Goal: Task Accomplishment & Management: Complete application form

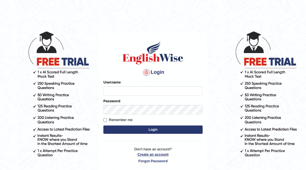
click at [149, 155] on link "Create an account" at bounding box center [152, 153] width 99 height 5
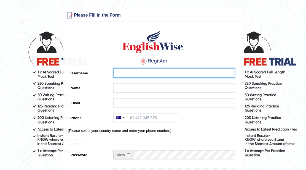
click at [136, 70] on input "Username" at bounding box center [174, 72] width 122 height 9
type input "afaalbaryaar"
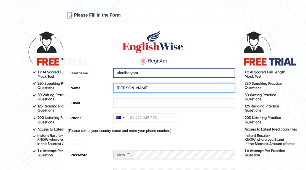
type input "[PERSON_NAME]"
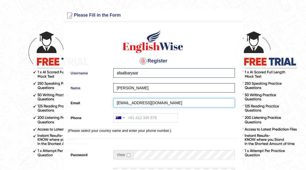
type input "afzaalbaryaar@gmail.com"
click at [0, 78] on main "Please fix the following errors: Please Fill in the Form Register Username afaa…" at bounding box center [153, 153] width 306 height 307
click at [137, 119] on input "Phone" at bounding box center [145, 117] width 65 height 9
type input "="
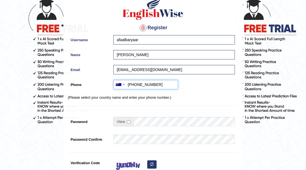
scroll to position [37, 0]
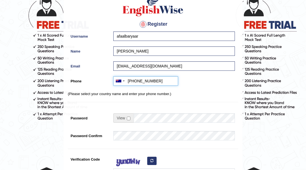
type input "+61450786656"
click at [131, 138] on div at bounding box center [173, 137] width 124 height 12
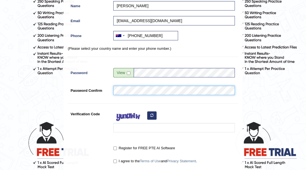
scroll to position [92, 0]
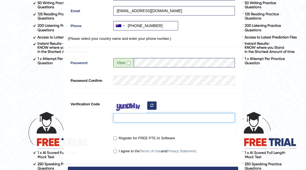
click at [145, 117] on input "Verification Code" at bounding box center [174, 117] width 122 height 9
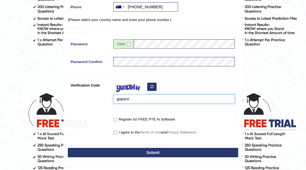
scroll to position [147, 0]
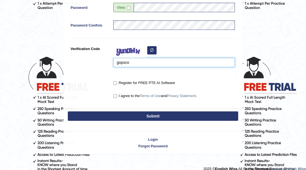
type input "gopvco"
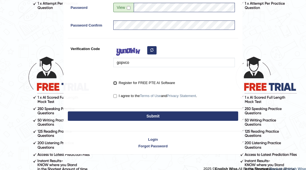
click at [115, 82] on input "Register for FREE PTE AI Software" at bounding box center [115, 83] width 4 height 4
checkbox input "true"
click at [114, 94] on input "I agree to the Terms of Use and Privacy Statement ." at bounding box center [115, 96] width 4 height 4
checkbox input "true"
click at [135, 116] on button "Submit" at bounding box center [153, 115] width 170 height 9
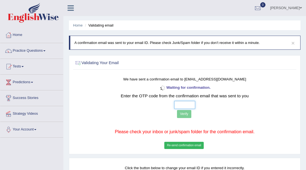
click at [189, 101] on input "text" at bounding box center [184, 105] width 21 height 8
type input "4 2 6 4"
click at [187, 116] on button "Verify" at bounding box center [184, 114] width 14 height 8
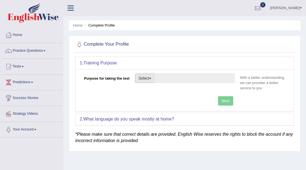
click at [151, 81] on button "Select" at bounding box center [145, 77] width 20 height 9
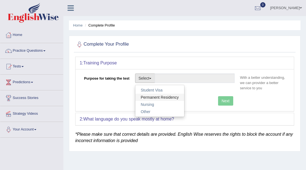
click at [163, 97] on link "Permanent Residency" at bounding box center [159, 96] width 49 height 7
type input "Permanent Residency"
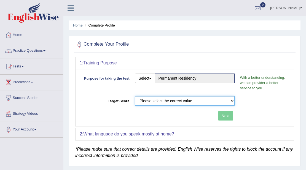
click at [192, 100] on select "Please select the correct value 50 (6 bands) 58 (6.5 bands) 65 (7 bands) 79 (8 …" at bounding box center [185, 100] width 100 height 9
select select "65"
click at [135, 96] on select "Please select the correct value 50 (6 bands) 58 (6.5 bands) 65 (7 bands) 79 (8 …" at bounding box center [185, 100] width 100 height 9
click at [226, 116] on button "Next" at bounding box center [225, 115] width 15 height 9
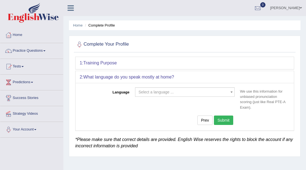
click at [165, 90] on span "Select a language ..." at bounding box center [156, 92] width 35 height 4
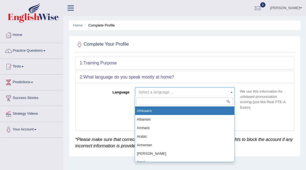
drag, startPoint x: 113, startPoint y: 100, endPoint x: 116, endPoint y: 101, distance: 3.1
click at [114, 100] on div "Language Select a language ... Afrikaans Albanian Amharic Arabic Armenian Ashan…" at bounding box center [185, 99] width 210 height 25
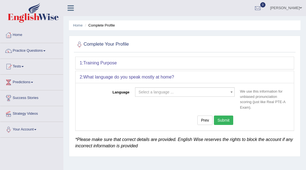
click at [195, 48] on h2 "Complete Your Profile" at bounding box center [143, 44] width 136 height 8
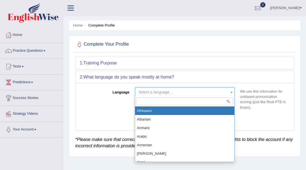
click at [157, 91] on span "Select a language ..." at bounding box center [156, 92] width 35 height 4
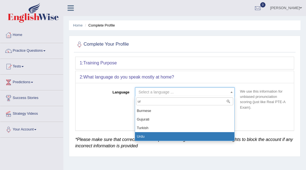
type input "ur"
select select "Urdu"
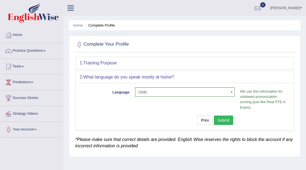
click at [220, 118] on button "Submit" at bounding box center [223, 119] width 19 height 9
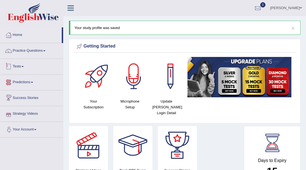
click at [26, 66] on link "Tests" at bounding box center [31, 66] width 63 height 14
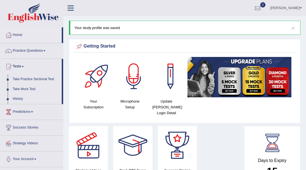
click at [26, 66] on link "Tests" at bounding box center [31, 66] width 62 height 14
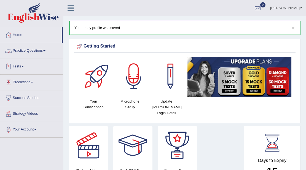
click at [34, 54] on link "Practice Questions" at bounding box center [31, 50] width 63 height 14
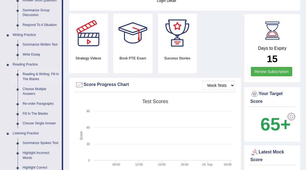
scroll to position [110, 0]
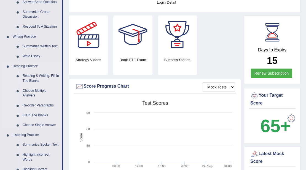
click at [35, 80] on link "Reading & Writing: Fill In The Blanks" at bounding box center [41, 78] width 42 height 15
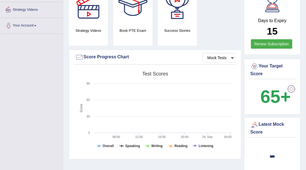
scroll to position [188, 0]
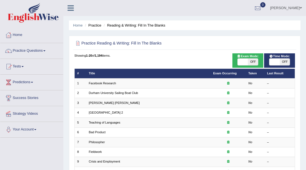
click at [245, 57] on span "Exam Mode:" at bounding box center [247, 56] width 25 height 5
click at [240, 63] on span at bounding box center [243, 61] width 10 height 7
checkbox input "true"
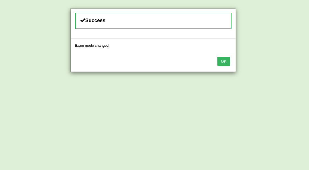
click at [221, 62] on button "OK" at bounding box center [223, 61] width 13 height 9
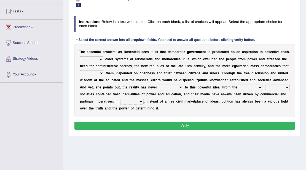
scroll to position [55, 0]
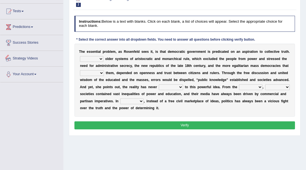
click at [98, 58] on select "Like Unlike Likely Safely" at bounding box center [91, 59] width 23 height 6
select select "Unlike"
click at [80, 56] on select "Like Unlike Likely Safely" at bounding box center [91, 59] width 23 height 6
click at [99, 72] on select "readed grated succeeded printed" at bounding box center [92, 73] width 24 height 6
select select "grated"
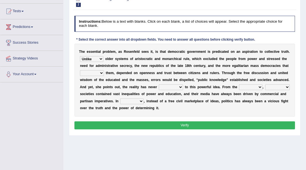
click at [80, 70] on select "readed grated succeeded printed" at bounding box center [92, 73] width 24 height 6
click at [99, 73] on select "readed grated succeeded printed" at bounding box center [92, 73] width 24 height 6
click at [66, 90] on div "Home Practice Reading & Writing: Fill In The Blanks New Republic Next » Report …" at bounding box center [184, 83] width 243 height 276
click at [177, 87] on select "saved up stood up brought up lived up" at bounding box center [171, 87] width 24 height 6
select select "lived up"
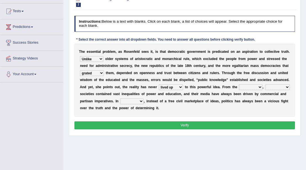
click at [159, 84] on select "saved up stood up brought up lived up" at bounding box center [171, 87] width 24 height 6
click at [246, 86] on select "outset ranged stood caught" at bounding box center [250, 87] width 23 height 6
select select "ranged"
click at [239, 84] on select "outset ranged stood caught" at bounding box center [250, 87] width 23 height 6
click at [278, 87] on select "freedom democratic media stilled" at bounding box center [277, 87] width 25 height 6
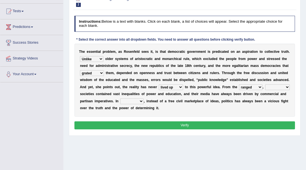
click at [257, 87] on select "outset ranged stood caught" at bounding box center [250, 87] width 23 height 6
click at [286, 86] on select "freedom democratic media stilled" at bounding box center [277, 87] width 25 height 6
select select "democratic"
click at [265, 84] on select "freedom democratic media stilled" at bounding box center [277, 87] width 25 height 6
click at [254, 88] on select "outset ranged stood caught" at bounding box center [250, 87] width 23 height 6
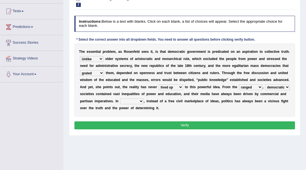
select select "stood"
click at [239, 84] on select "outset ranged stood caught" at bounding box center [250, 87] width 23 height 6
click at [258, 88] on select "outset ranged stood caught" at bounding box center [250, 87] width 23 height 6
click at [231, 138] on div "Home Practice Reading & Writing: Fill In The Blanks New Republic Next » Report …" at bounding box center [184, 83] width 243 height 276
click at [135, 101] on select "power practice ideas fought" at bounding box center [131, 101] width 23 height 6
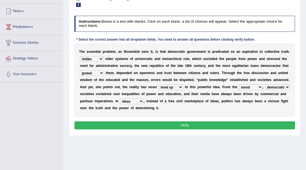
click at [120, 98] on select "power practice ideas fought" at bounding box center [131, 101] width 23 height 6
click at [138, 100] on select "power practice ideas fought" at bounding box center [131, 101] width 23 height 6
select select "practice"
click at [120, 98] on select "power practice ideas fought" at bounding box center [131, 101] width 23 height 6
click at [181, 122] on button "Verify" at bounding box center [184, 125] width 221 height 8
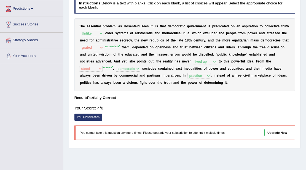
scroll to position [0, 0]
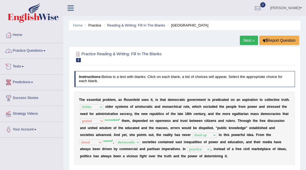
click at [30, 49] on link "Practice Questions" at bounding box center [31, 50] width 63 height 14
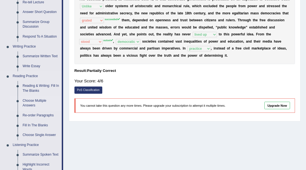
scroll to position [129, 0]
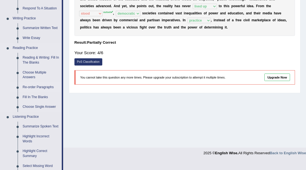
click at [42, 85] on link "Re-order Paragraphs" at bounding box center [41, 87] width 42 height 10
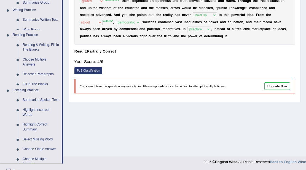
scroll to position [82, 0]
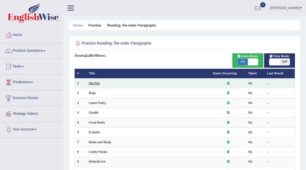
click at [97, 84] on link "Hip Pop" at bounding box center [94, 82] width 11 height 3
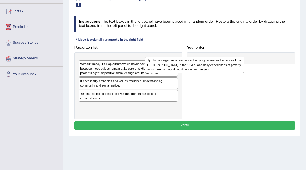
drag, startPoint x: 138, startPoint y: 66, endPoint x: 243, endPoint y: 63, distance: 104.6
click at [224, 63] on div "Hip Hop emerged as a reaction to the gang culture and violence of the [GEOGRAPH…" at bounding box center [194, 65] width 99 height 16
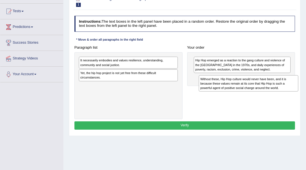
drag, startPoint x: 118, startPoint y: 62, endPoint x: 261, endPoint y: 87, distance: 144.6
click at [261, 87] on div "Without these, Hip Hop culture would never have been, and it is because these v…" at bounding box center [248, 83] width 99 height 16
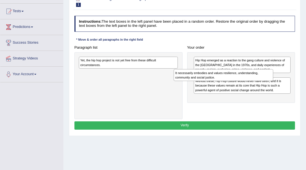
drag, startPoint x: 143, startPoint y: 62, endPoint x: 256, endPoint y: 79, distance: 114.4
click at [256, 79] on div "It necessarily embodies and values resilience, understanding, community and soc…" at bounding box center [223, 75] width 99 height 12
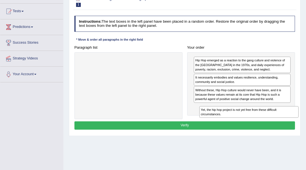
drag, startPoint x: 132, startPoint y: 63, endPoint x: 272, endPoint y: 122, distance: 152.1
click at [273, 122] on div "Instructions: The text boxes in the left panel have been placed in a random ord…" at bounding box center [184, 73] width 223 height 119
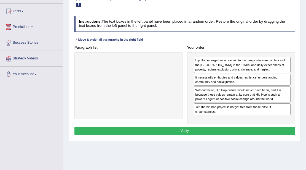
click at [210, 129] on button "Verify" at bounding box center [184, 131] width 221 height 8
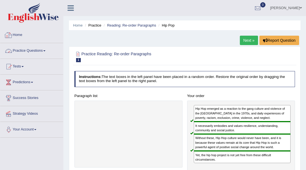
click at [47, 49] on link "Practice Questions" at bounding box center [31, 50] width 63 height 14
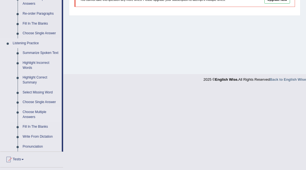
scroll to position [202, 0]
click at [42, 127] on link "Fill In The Blanks" at bounding box center [41, 126] width 42 height 10
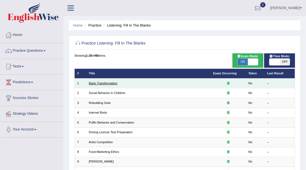
click at [109, 82] on link "Basic Transformation" at bounding box center [103, 82] width 29 height 3
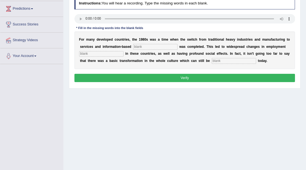
click at [158, 46] on input "text" at bounding box center [155, 47] width 44 height 6
type input "enterpise"
type input "patterns"
click at [231, 60] on input "text" at bounding box center [234, 61] width 44 height 6
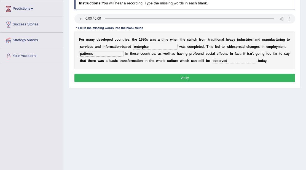
type input "observed"
click at [187, 75] on button "Verify" at bounding box center [184, 78] width 221 height 8
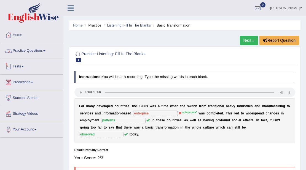
click at [25, 54] on link "Practice Questions" at bounding box center [31, 50] width 63 height 14
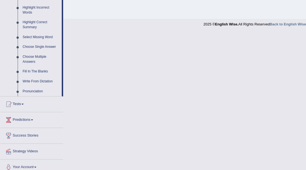
scroll to position [257, 0]
click at [30, 79] on link "Write From Dictation" at bounding box center [41, 81] width 42 height 10
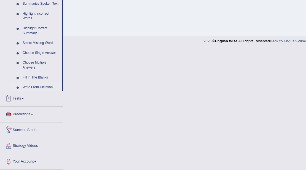
scroll to position [203, 0]
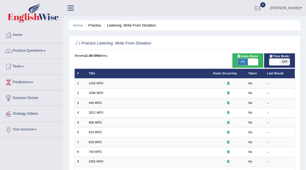
click at [269, 58] on div "ON OFF" at bounding box center [280, 61] width 26 height 7
click at [270, 60] on span at bounding box center [274, 61] width 10 height 7
checkbox input "true"
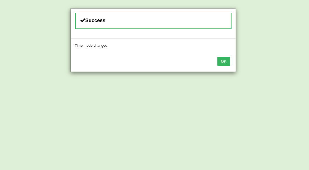
click at [222, 64] on button "OK" at bounding box center [223, 61] width 13 height 9
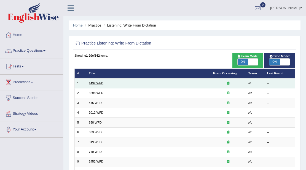
click at [97, 82] on link "1432 WFD" at bounding box center [96, 82] width 15 height 3
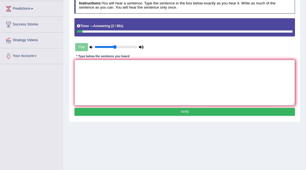
click at [169, 60] on textarea at bounding box center [184, 83] width 221 height 46
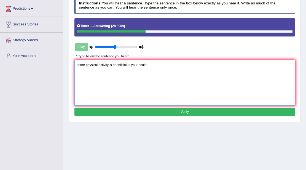
type textarea "more physical activity is beneficial to your health."
click at [173, 112] on button "Verify" at bounding box center [184, 112] width 221 height 8
